Goal: Information Seeking & Learning: Learn about a topic

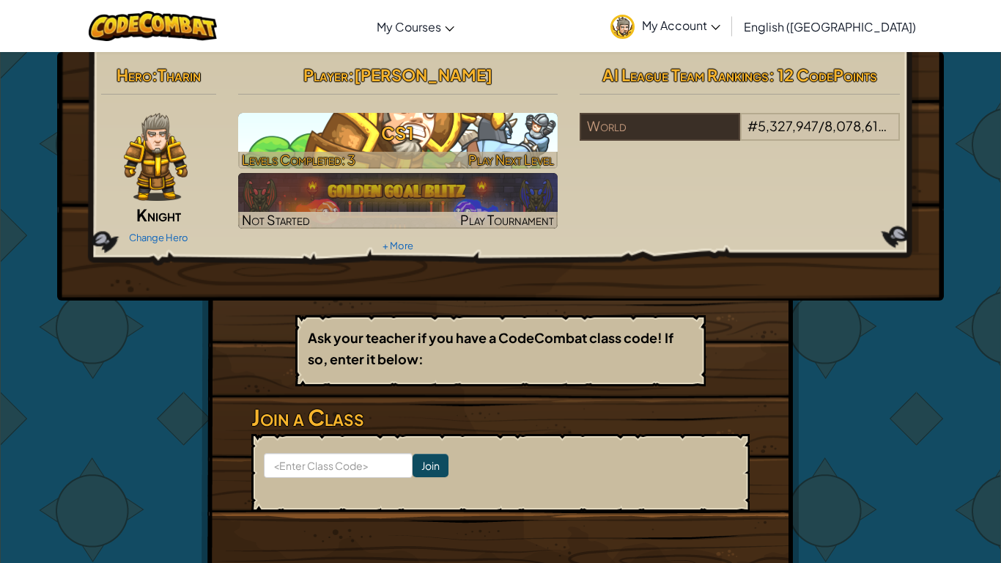
click at [524, 157] on span "Play Next Level" at bounding box center [511, 159] width 86 height 17
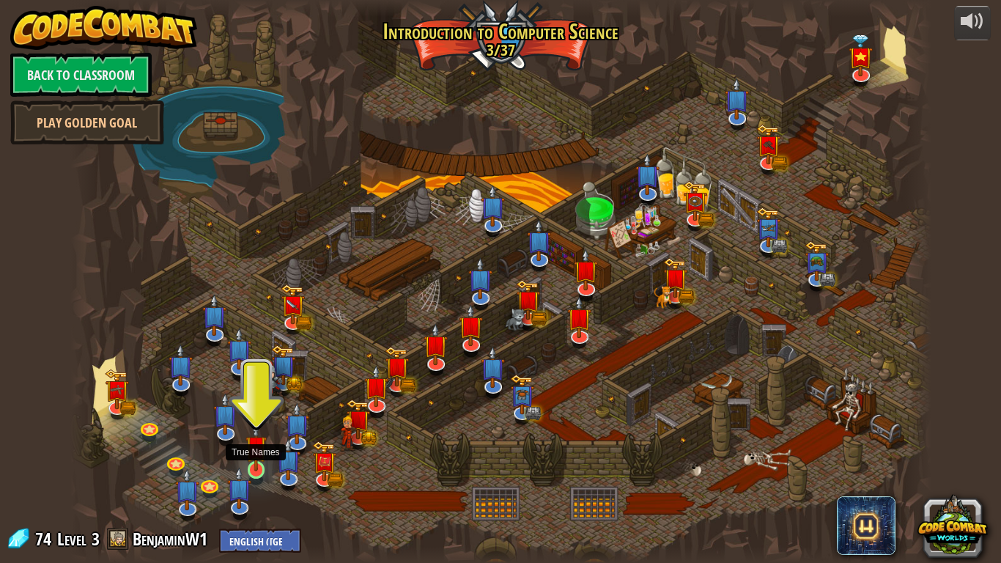
click at [256, 469] on img at bounding box center [257, 447] width 22 height 50
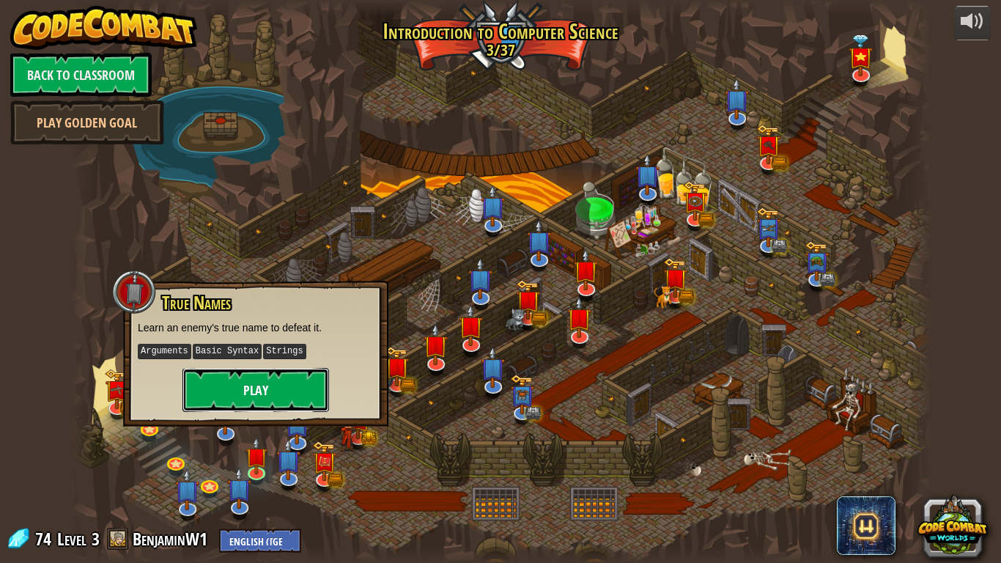
click at [284, 382] on button "Play" at bounding box center [256, 390] width 147 height 44
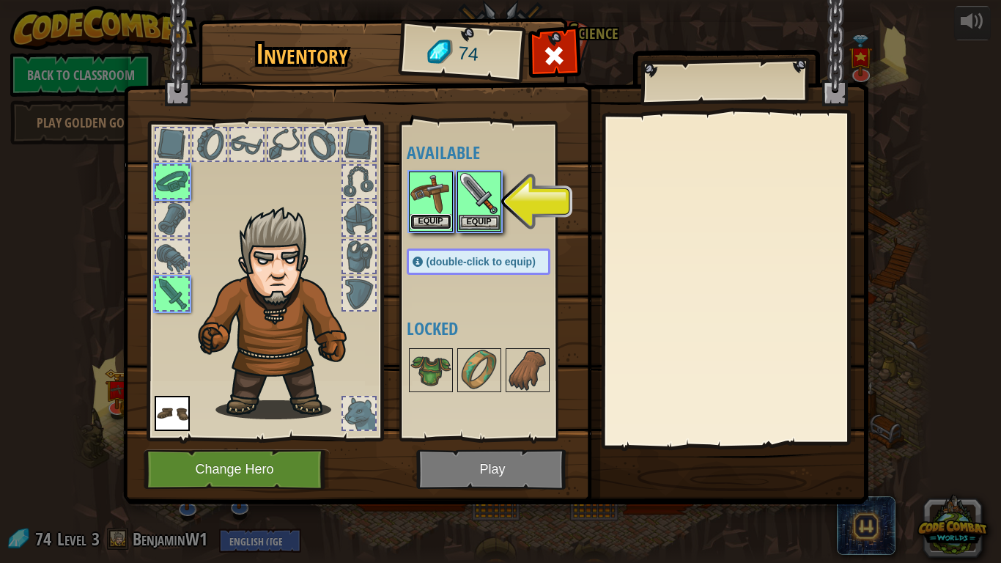
click at [441, 217] on button "Equip" at bounding box center [431, 221] width 41 height 15
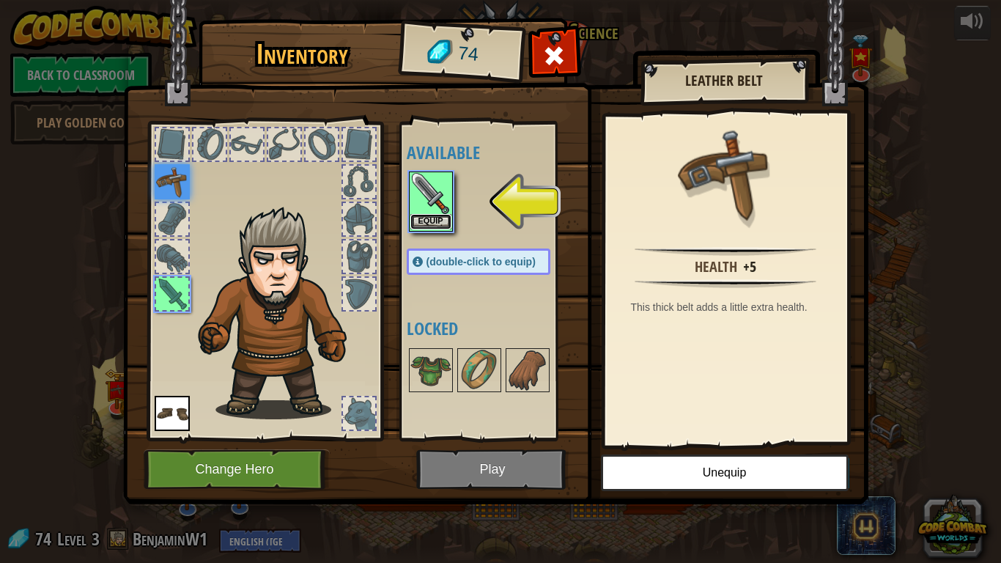
click at [448, 216] on button "Equip" at bounding box center [431, 221] width 41 height 15
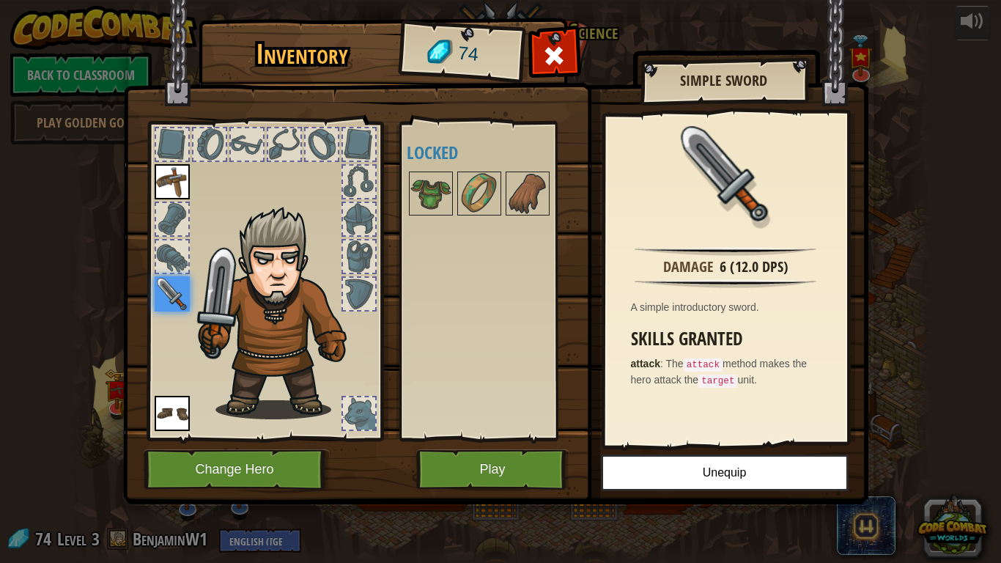
click at [173, 177] on img at bounding box center [172, 181] width 35 height 35
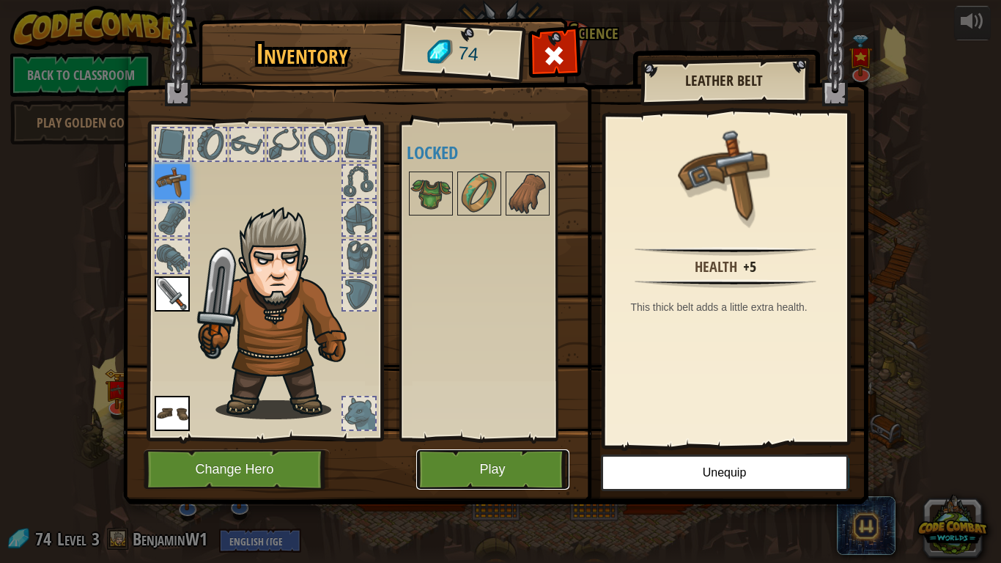
click at [488, 467] on button "Play" at bounding box center [492, 469] width 153 height 40
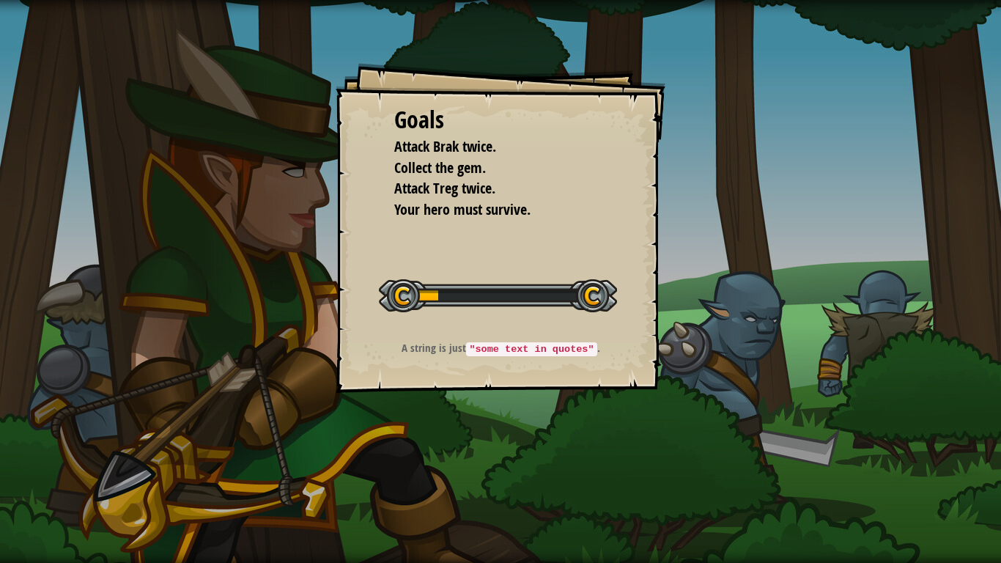
click at [738, 350] on div "Goals Attack Brak twice. Collect the gem. Attack Treg twice. Your hero must sur…" at bounding box center [500, 281] width 1001 height 563
click at [591, 295] on div at bounding box center [498, 295] width 238 height 33
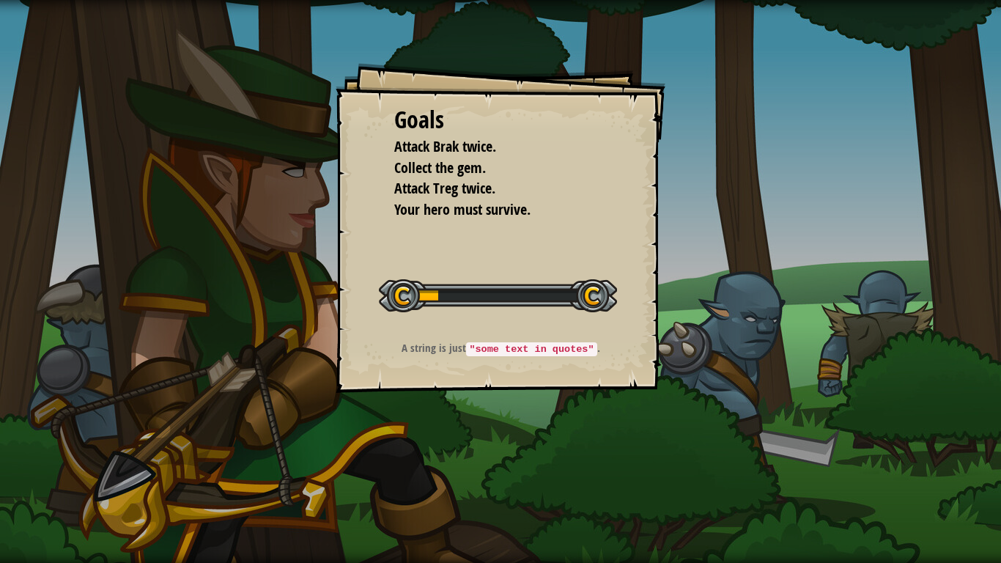
click at [591, 295] on div at bounding box center [498, 295] width 238 height 33
